Goal: Task Accomplishment & Management: Complete application form

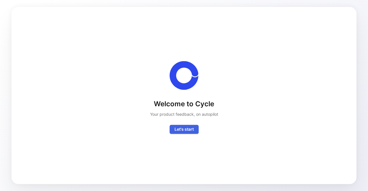
click at [193, 132] on span "Let's start" at bounding box center [183, 129] width 19 height 7
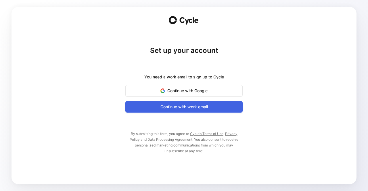
click at [206, 106] on span "Continue with work email" at bounding box center [183, 106] width 103 height 7
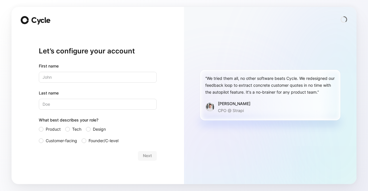
click at [36, 23] on icon at bounding box center [41, 20] width 20 height 7
click at [30, 21] on span at bounding box center [36, 20] width 30 height 9
click at [47, 76] on input "text" at bounding box center [98, 77] width 118 height 11
type input "Eric"
type input "Moakley"
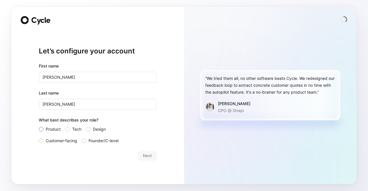
click at [39, 126] on input "Product" at bounding box center [39, 126] width 0 height 0
click at [149, 155] on span "Next" at bounding box center [147, 155] width 9 height 7
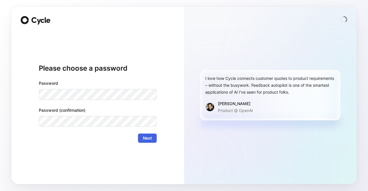
click at [148, 138] on span "Next" at bounding box center [147, 138] width 9 height 7
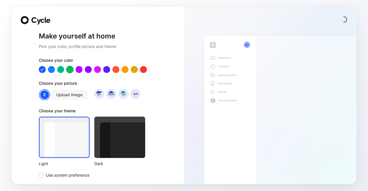
click at [66, 69] on div at bounding box center [69, 69] width 7 height 7
click at [75, 174] on span "Use system preference" at bounding box center [68, 175] width 44 height 7
click at [39, 172] on input "Use system preference" at bounding box center [39, 172] width 0 height 0
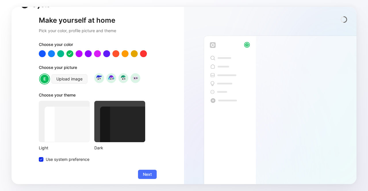
scroll to position [20, 0]
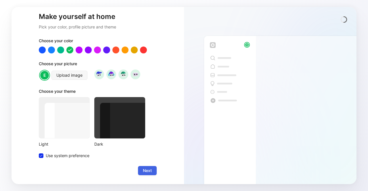
click at [146, 170] on span "Next" at bounding box center [147, 170] width 9 height 7
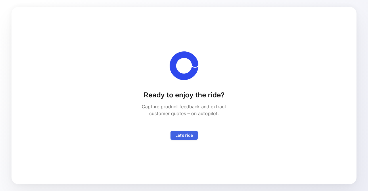
click at [184, 132] on span "Let’s ride" at bounding box center [184, 135] width 18 height 7
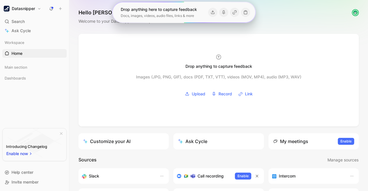
click at [21, 7] on h1 "Datasnipper" at bounding box center [23, 8] width 23 height 5
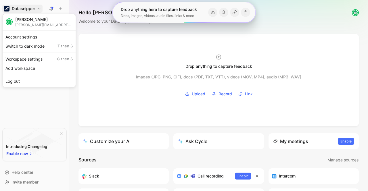
click at [165, 95] on div at bounding box center [184, 95] width 368 height 191
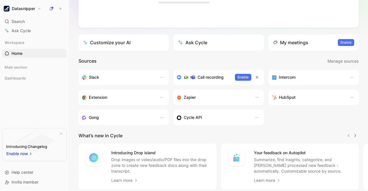
scroll to position [108, 0]
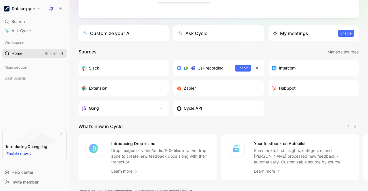
click at [22, 55] on span "Home" at bounding box center [16, 54] width 11 height 6
click at [26, 66] on span "Main section" at bounding box center [16, 67] width 23 height 6
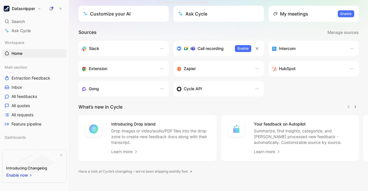
scroll to position [137, 0]
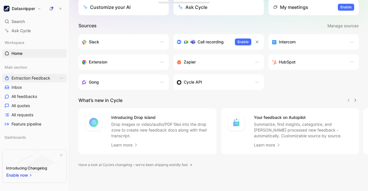
click at [24, 77] on span "Extraction Feedback" at bounding box center [30, 78] width 39 height 6
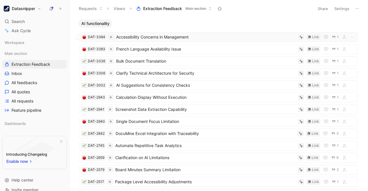
click at [250, 36] on span "Accessibility Concerns in Management" at bounding box center [206, 37] width 180 height 7
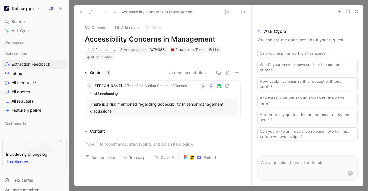
click at [122, 103] on div "There is a risk mentioned regarding accessibility in senior management discussi…" at bounding box center [162, 108] width 145 height 14
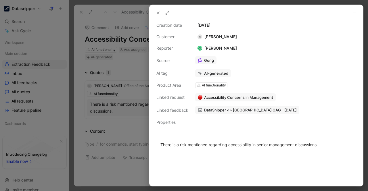
scroll to position [19, 0]
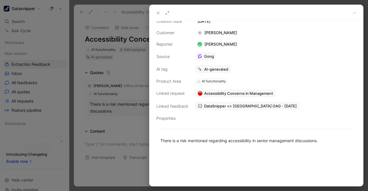
click at [160, 12] on icon at bounding box center [158, 13] width 5 height 5
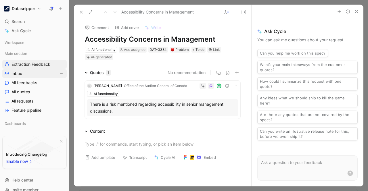
click at [42, 70] on link "Inbox" at bounding box center [34, 73] width 64 height 9
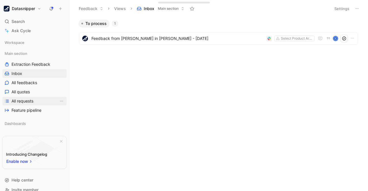
click at [29, 101] on span "All requests" at bounding box center [22, 101] width 22 height 6
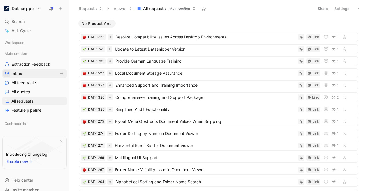
click at [5, 72] on icon "button" at bounding box center [7, 73] width 4 height 3
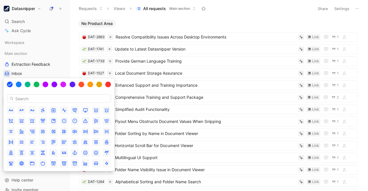
drag, startPoint x: 38, startPoint y: 65, endPoint x: 15, endPoint y: 77, distance: 26.2
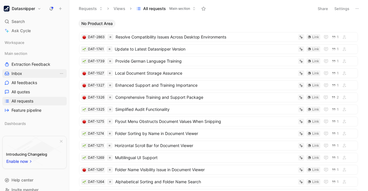
click at [17, 74] on span "Inbox" at bounding box center [16, 74] width 11 height 6
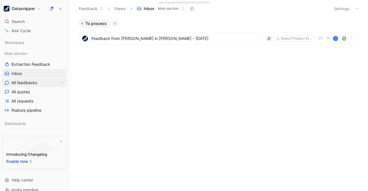
click at [25, 84] on span "All feedbacks" at bounding box center [24, 83] width 26 height 6
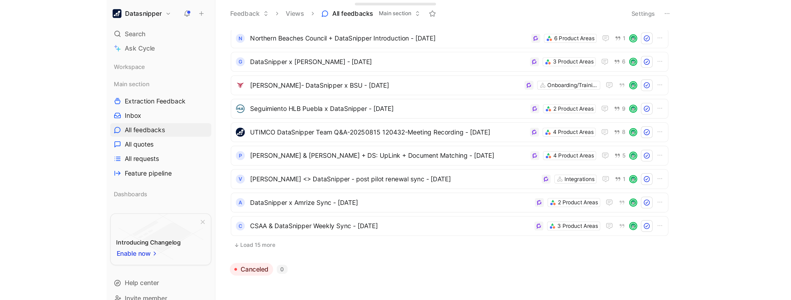
scroll to position [144, 0]
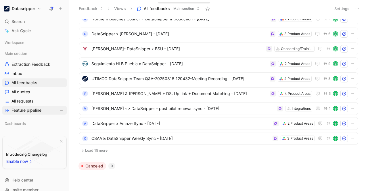
click at [14, 109] on span "Feature pipeline" at bounding box center [26, 110] width 30 height 6
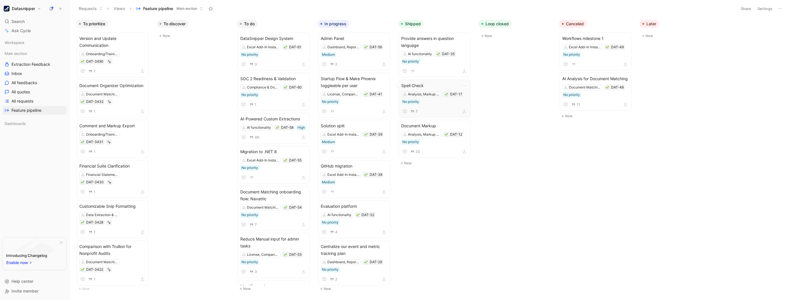
click at [367, 84] on span "Spell Check" at bounding box center [434, 85] width 67 height 7
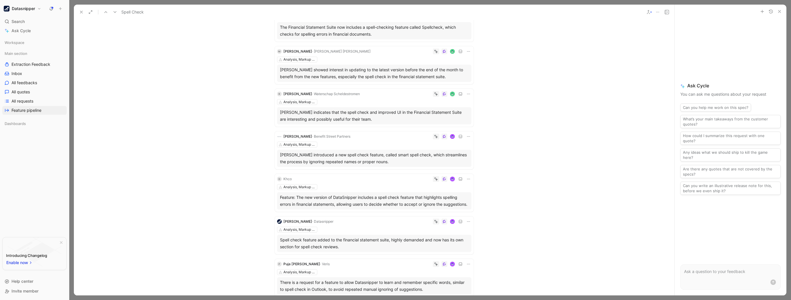
scroll to position [69, 0]
click at [367, 191] on p at bounding box center [730, 271] width 93 height 7
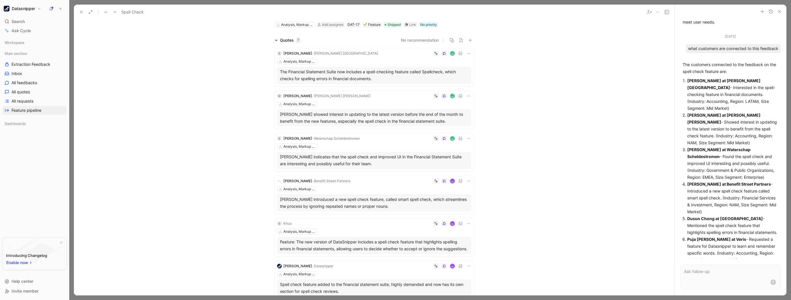
scroll to position [0, 0]
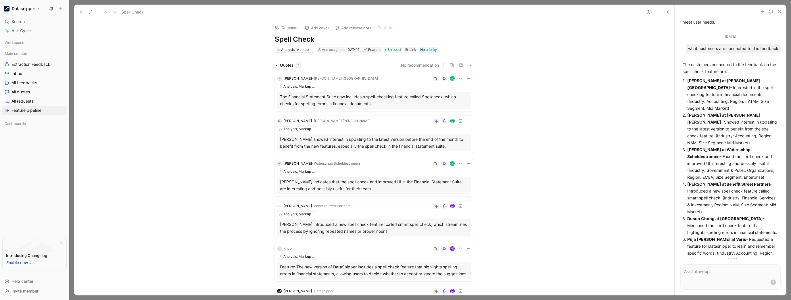
click at [367, 80] on use at bounding box center [443, 78] width 3 height 3
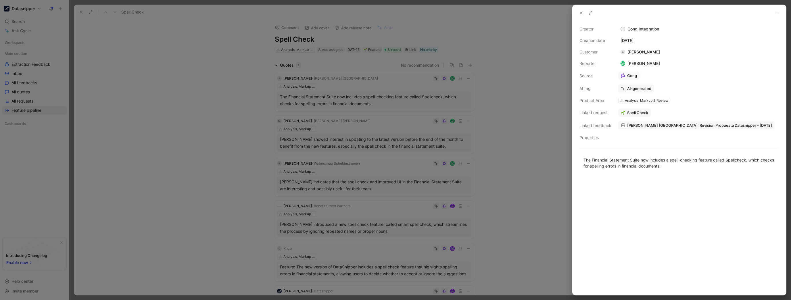
click at [367, 11] on icon at bounding box center [581, 13] width 5 height 5
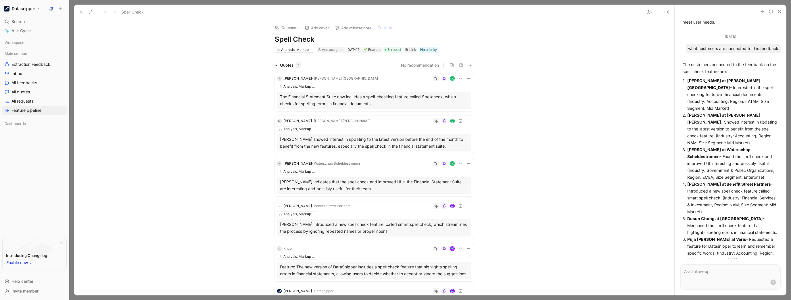
click at [79, 11] on icon at bounding box center [81, 12] width 5 height 5
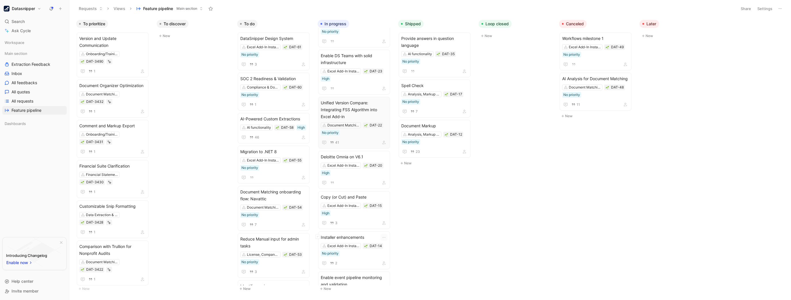
scroll to position [459, 0]
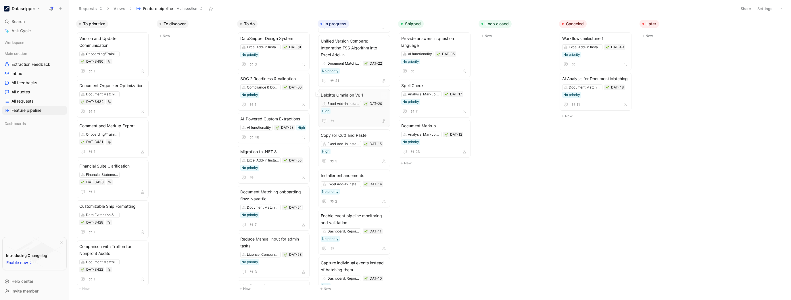
click at [367, 95] on span "Deloitte Omnia on V6.1" at bounding box center [354, 95] width 67 height 7
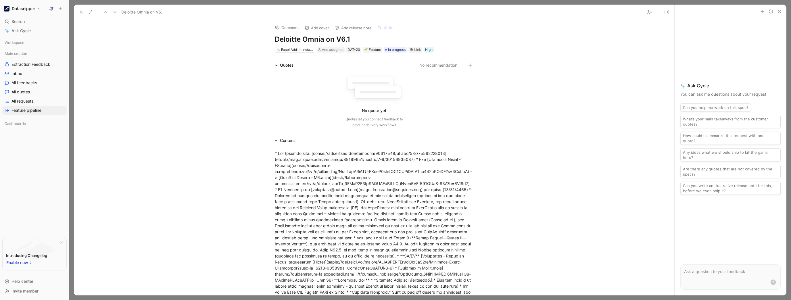
click at [173, 40] on div "Comment Add cover Add release note Write Deloitte Omnia on V6.1 Excel Add-In In…" at bounding box center [374, 158] width 600 height 276
click at [80, 13] on use at bounding box center [81, 12] width 2 height 2
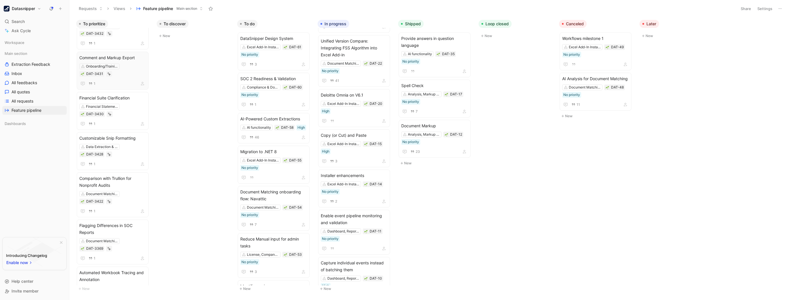
scroll to position [23, 0]
click at [122, 144] on span "Financial Suite Clarification" at bounding box center [112, 143] width 67 height 7
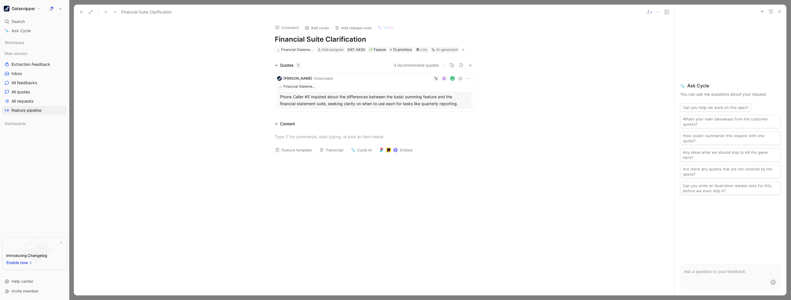
click at [367, 9] on icon "button" at bounding box center [779, 11] width 5 height 5
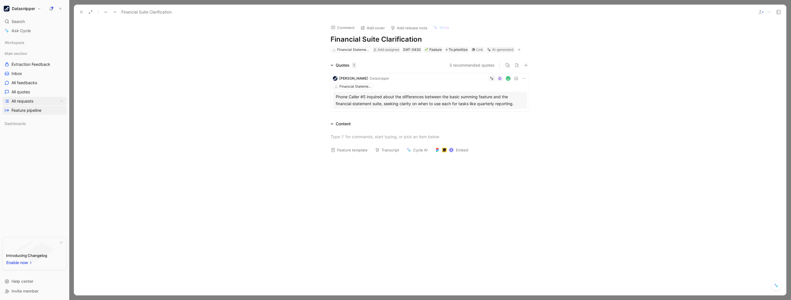
click at [12, 97] on link "All requests" at bounding box center [34, 101] width 64 height 9
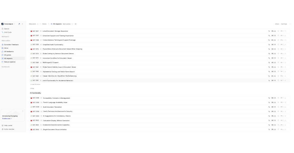
scroll to position [46, 0]
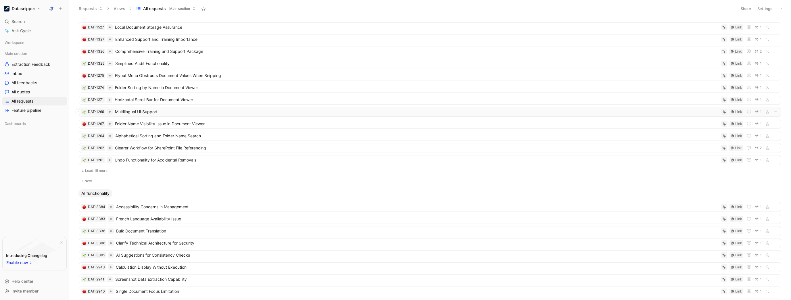
click at [192, 107] on div "DAT-1269 Multilingual UI Support Link 1" at bounding box center [430, 112] width 702 height 10
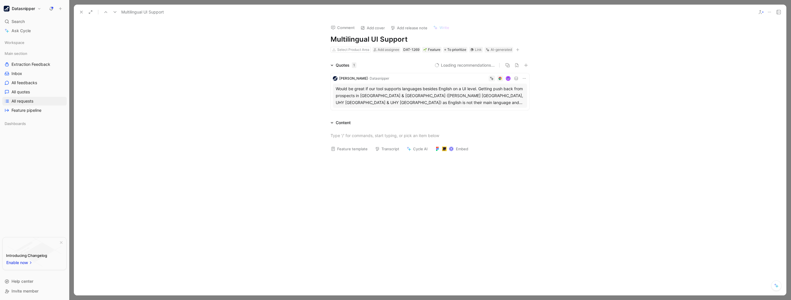
click at [367, 95] on div "Would be great if our tool supports languages besides English on a UI level. Ge…" at bounding box center [430, 95] width 188 height 21
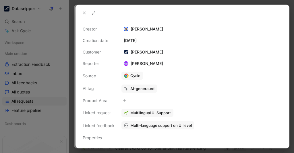
scroll to position [46, 0]
